Goal: Answer question/provide support

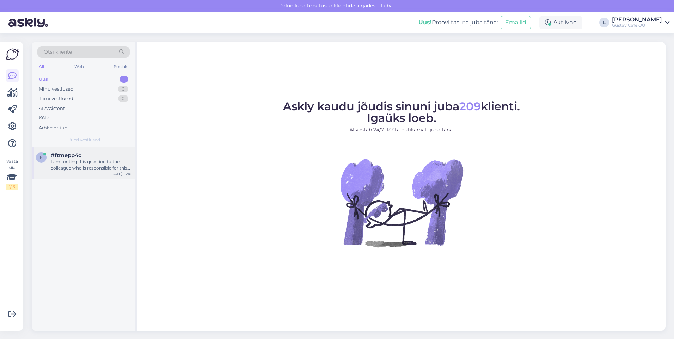
drag, startPoint x: 100, startPoint y: 176, endPoint x: 95, endPoint y: 174, distance: 5.7
click at [99, 175] on div "f #ftmepp4c I am routing this question to the colleague who is responsible for …" at bounding box center [84, 163] width 104 height 32
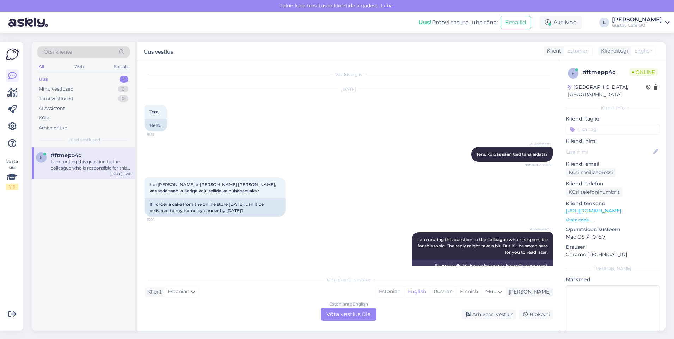
scroll to position [26, 0]
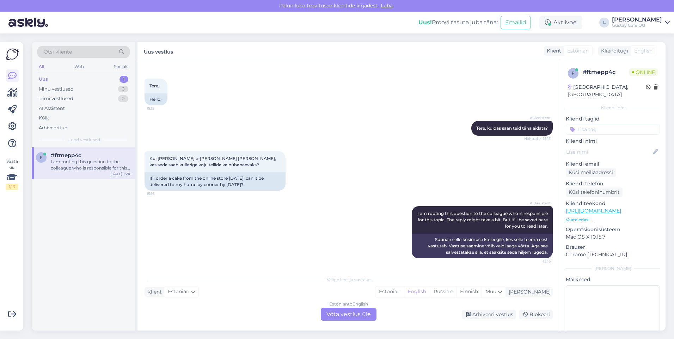
click at [364, 315] on div "Estonian to English Võta vestlus üle" at bounding box center [349, 314] width 56 height 13
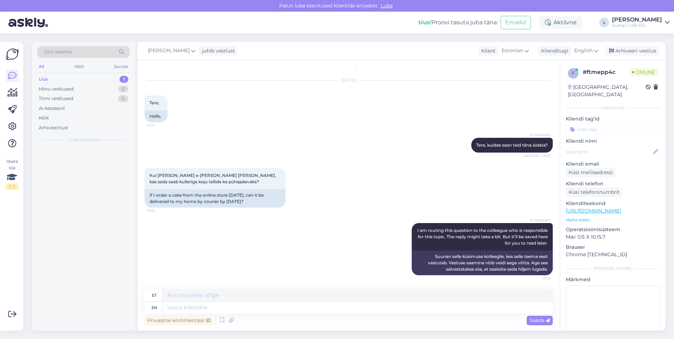
scroll to position [9, 0]
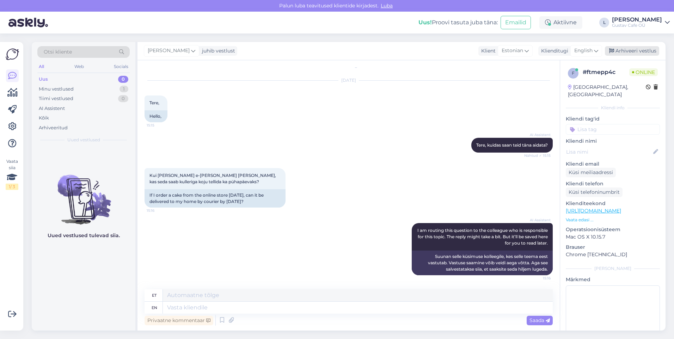
click at [620, 49] on div "Arhiveeri vestlus" at bounding box center [632, 51] width 54 height 10
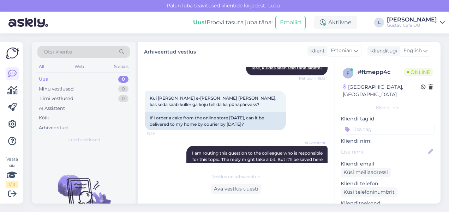
scroll to position [93, 0]
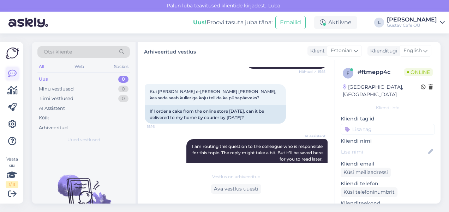
click at [15, 70] on icon at bounding box center [12, 73] width 8 height 8
click at [49, 90] on div "Minu vestlused" at bounding box center [56, 89] width 35 height 7
drag, startPoint x: 56, startPoint y: 100, endPoint x: 54, endPoint y: 82, distance: 18.4
click at [56, 99] on div "Tiimi vestlused" at bounding box center [56, 98] width 35 height 7
click at [54, 81] on div "Uus 0" at bounding box center [83, 79] width 92 height 10
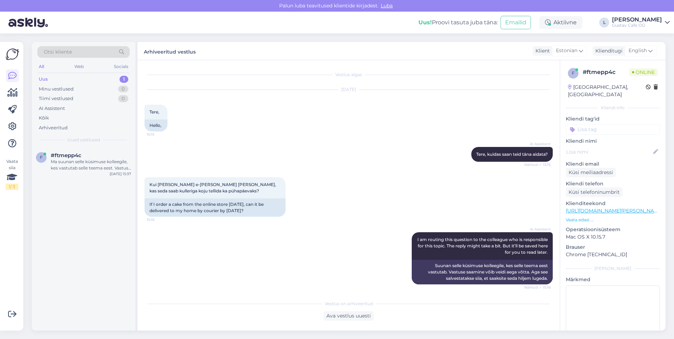
scroll to position [100, 0]
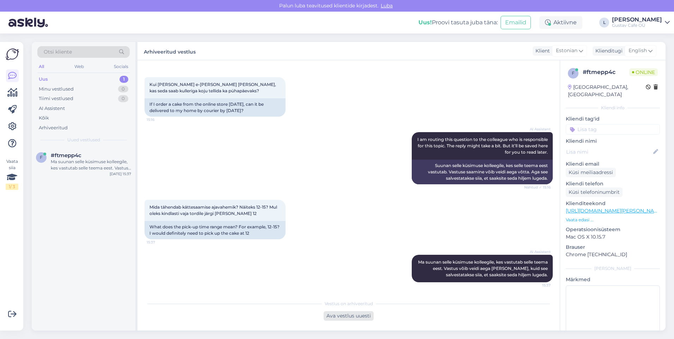
click at [368, 317] on div "Ava vestlus uuesti" at bounding box center [349, 316] width 50 height 10
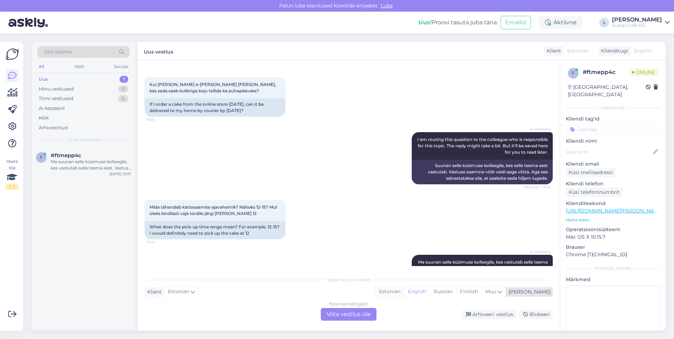
click at [404, 294] on div "Estonian" at bounding box center [390, 292] width 29 height 11
click at [342, 321] on div "Vestlus algas [DATE] Tere, 15:15 Hello, AI Assistent [PERSON_NAME], kuidas saan…" at bounding box center [349, 195] width 423 height 271
drag, startPoint x: 342, startPoint y: 321, endPoint x: 342, endPoint y: 317, distance: 4.2
click at [342, 317] on div "Estonian to Estonian Võta vestlus üle" at bounding box center [349, 314] width 56 height 13
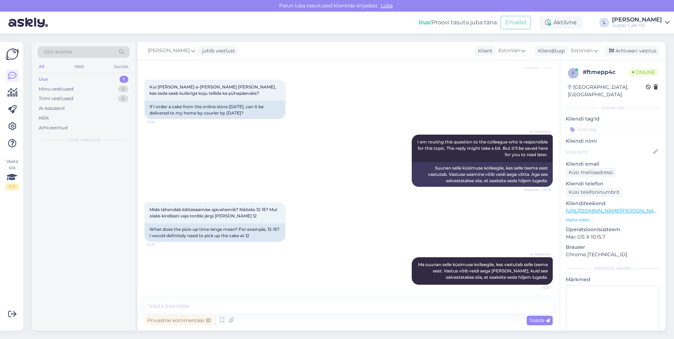
scroll to position [98, 0]
click at [287, 308] on textarea at bounding box center [349, 306] width 408 height 15
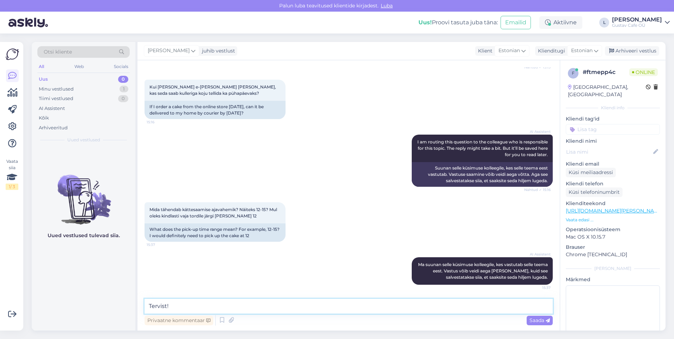
scroll to position [100, 0]
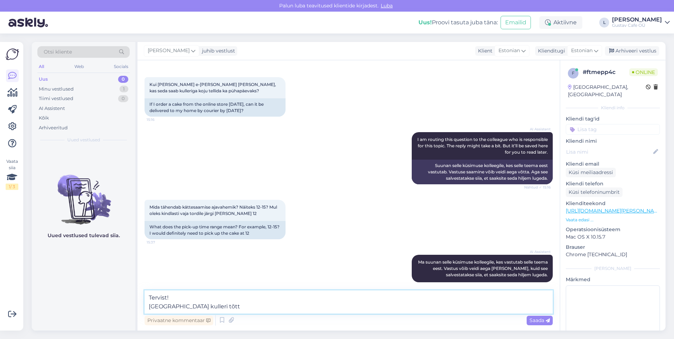
type textarea "Tervist! See rida ongi pigem kulleri tõttu"
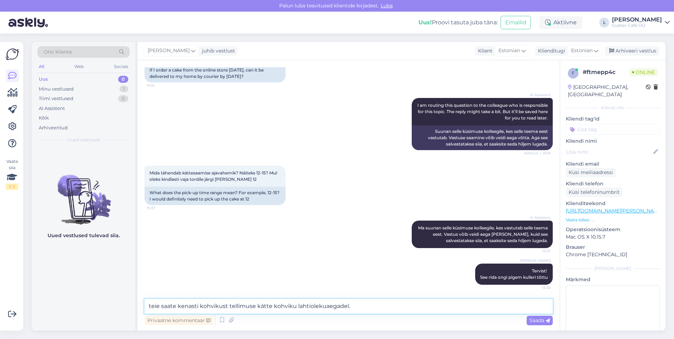
click at [150, 308] on textarea "teie saate kenasti kohvikust tellimuse kätte kohviku lahtiolekuaegadel." at bounding box center [349, 306] width 408 height 15
click at [364, 307] on textarea "Teie saate kenasti kohvikust tellimuse kätte kohviku lahtiolekuaegadel." at bounding box center [349, 306] width 408 height 15
paste textarea "[URL][DOMAIN_NAME]"
type textarea "Teie saate kenasti kohvikust tellimuse kätte kohviku lahtiolekuaegadel. [URL][D…"
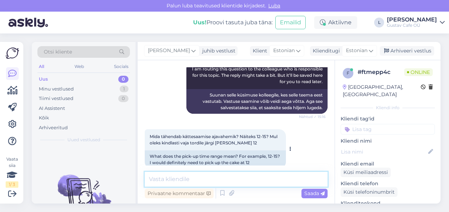
scroll to position [298, 0]
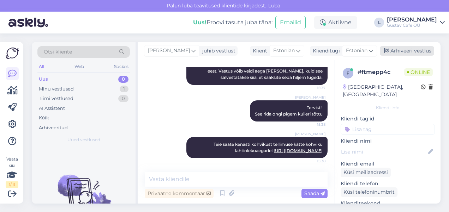
click at [406, 49] on div "Arhiveeri vestlus" at bounding box center [407, 51] width 54 height 10
